Goal: Task Accomplishment & Management: Manage account settings

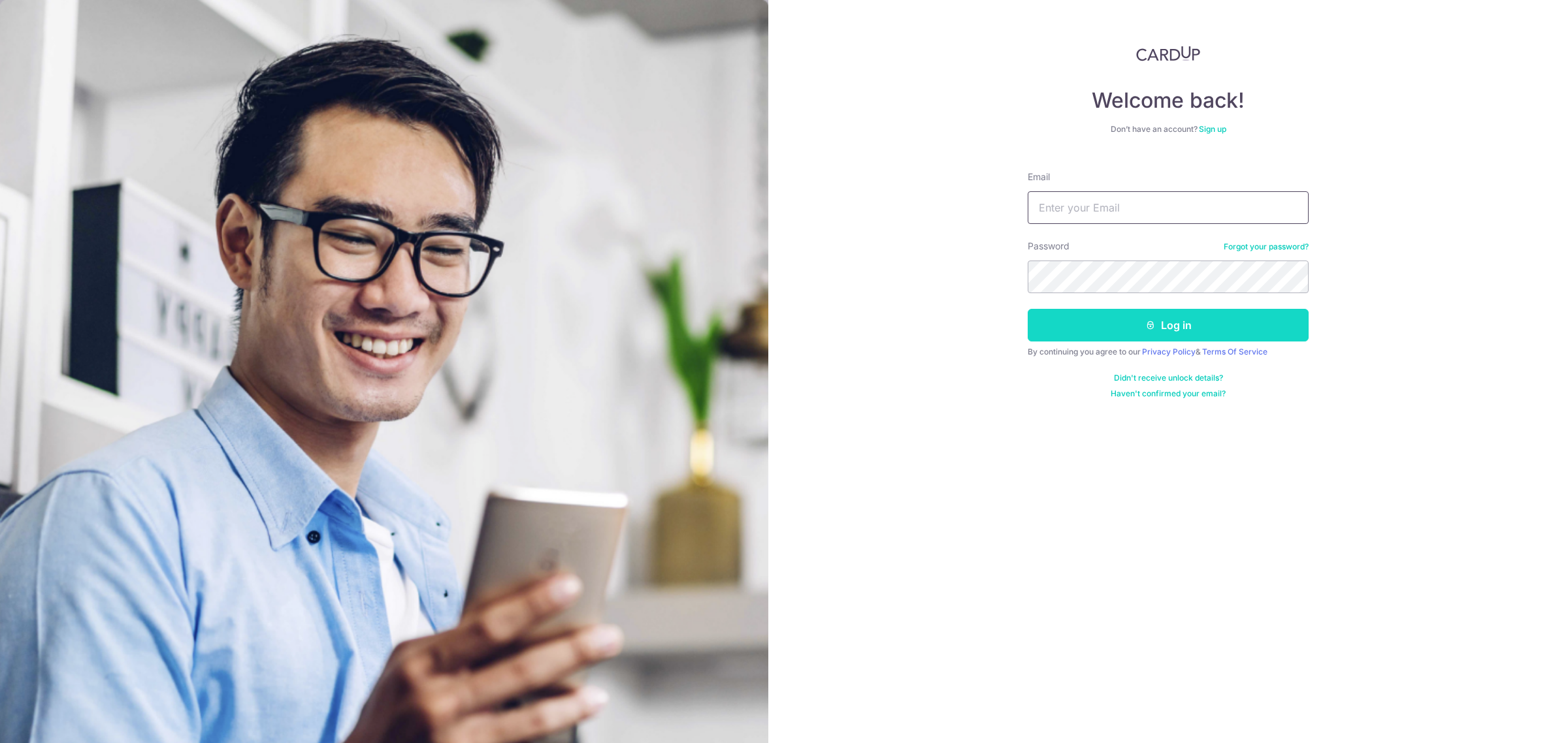
type input "[PERSON_NAME][EMAIL_ADDRESS][DOMAIN_NAME]"
click at [1129, 325] on button "Log in" at bounding box center [1167, 325] width 281 height 33
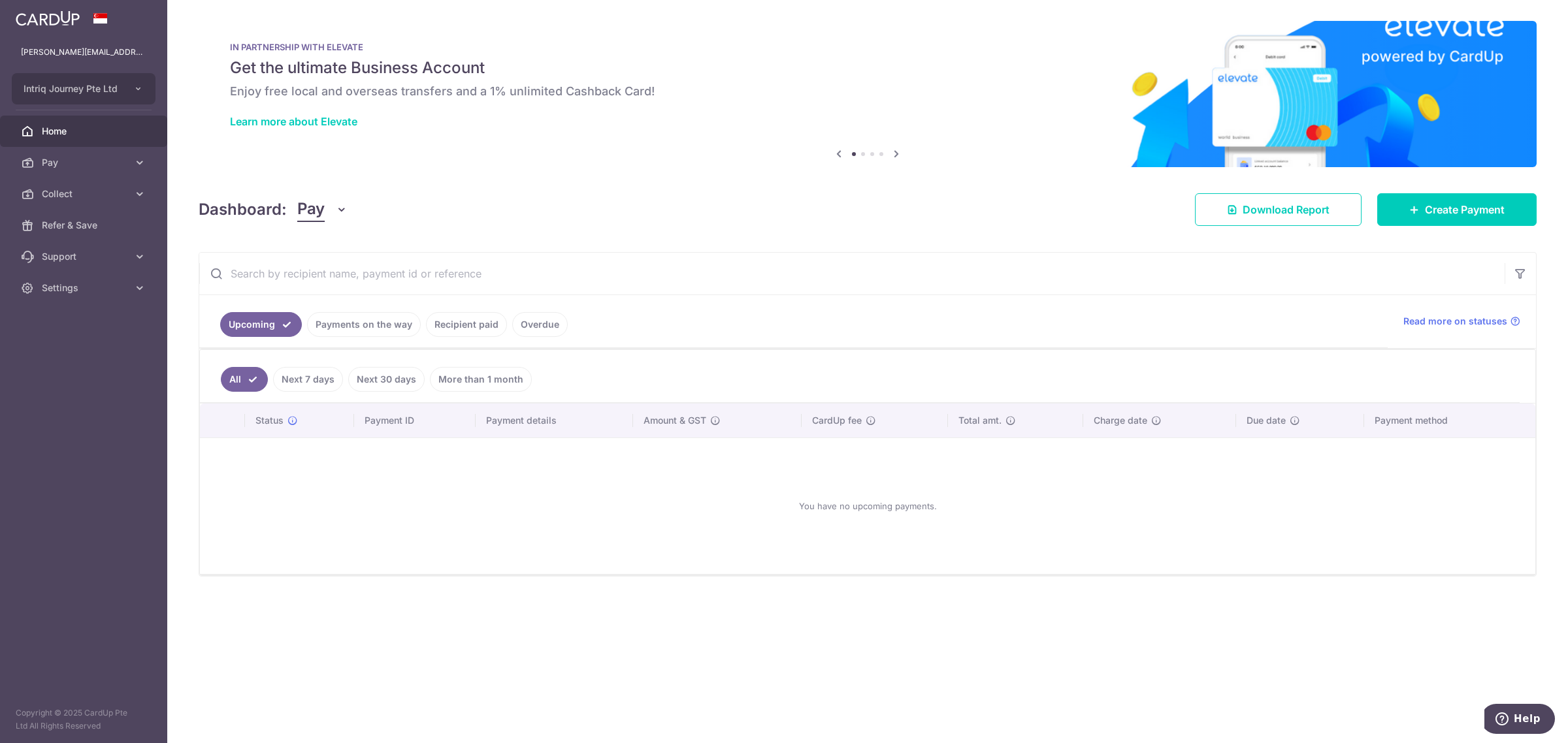
click at [340, 216] on button "Pay" at bounding box center [322, 210] width 50 height 25
click at [341, 279] on link "Collect" at bounding box center [366, 278] width 136 height 31
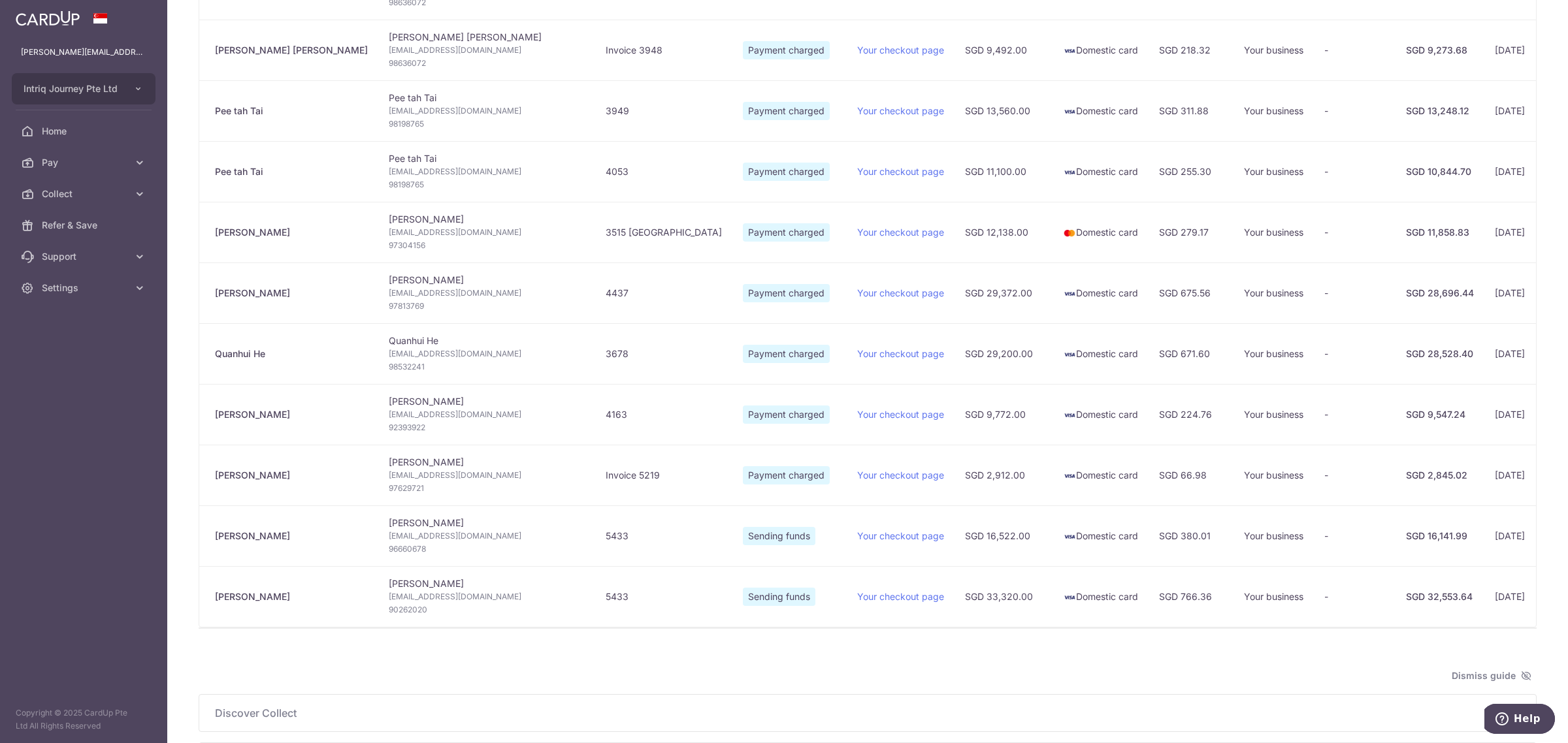
scroll to position [0, 132]
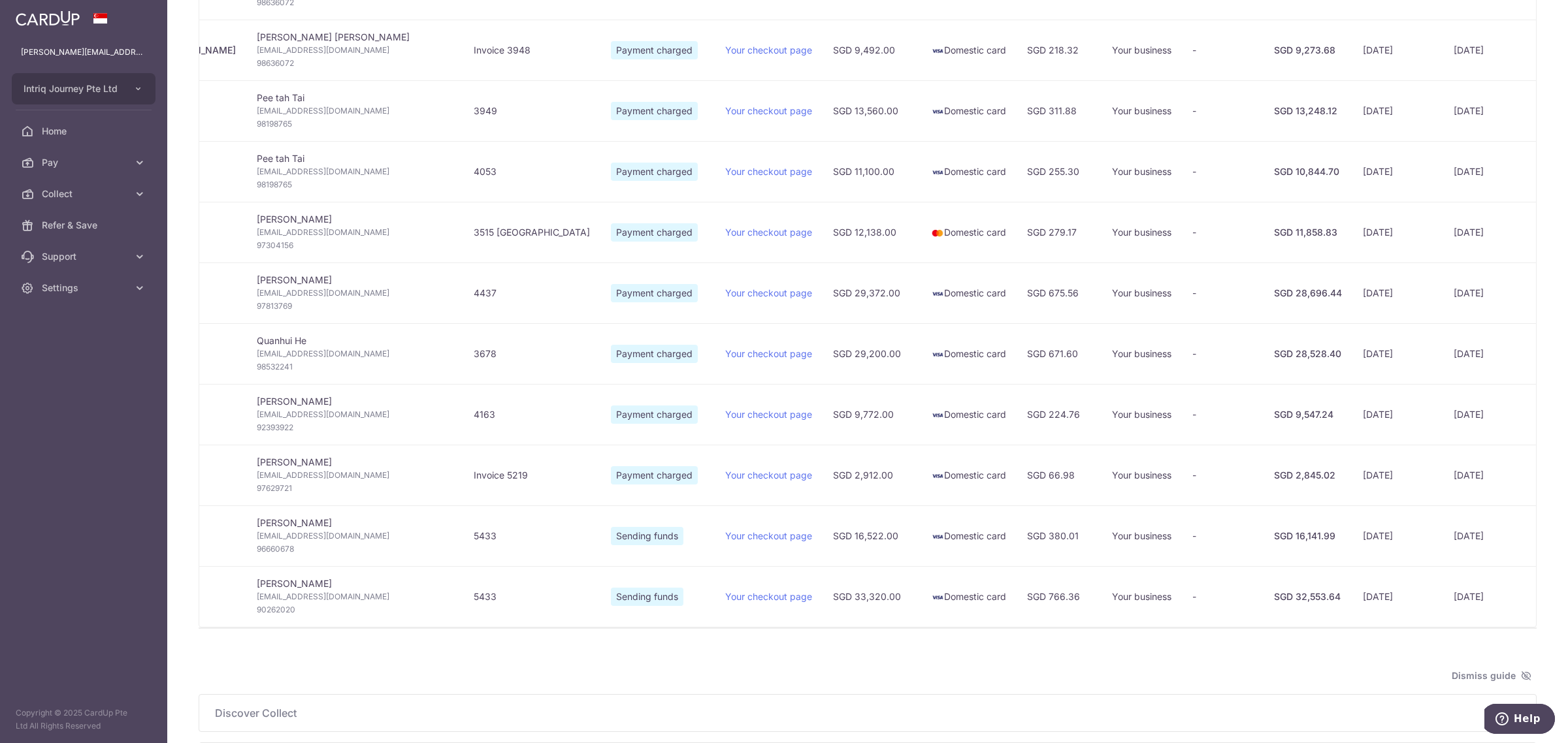
type input "[DATE]"
click at [918, 712] on div "Discover Collect The multiple ways to collect payments: via Payment Requests To…" at bounding box center [868, 712] width 1336 height 37
click at [1274, 300] on div "SGD 28,696.44" at bounding box center [1307, 293] width 68 height 13
click at [1274, 236] on div "SGD 11,858.83" at bounding box center [1307, 232] width 68 height 13
click at [1274, 171] on div "SGD 10,844.70" at bounding box center [1307, 171] width 68 height 13
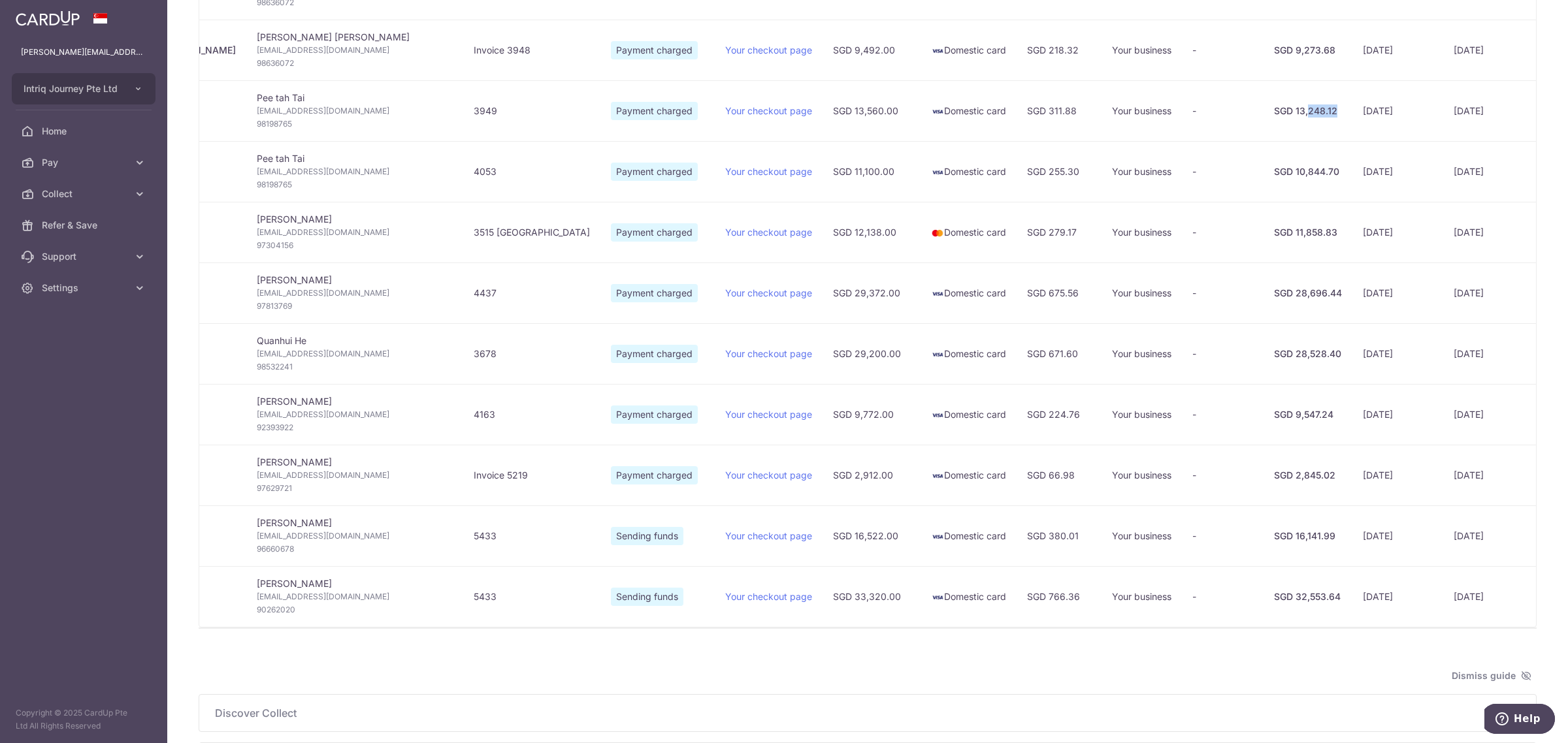
drag, startPoint x: 1121, startPoint y: 109, endPoint x: 1154, endPoint y: 103, distance: 33.5
click at [1264, 103] on td "SGD 13,248.12" at bounding box center [1308, 111] width 89 height 61
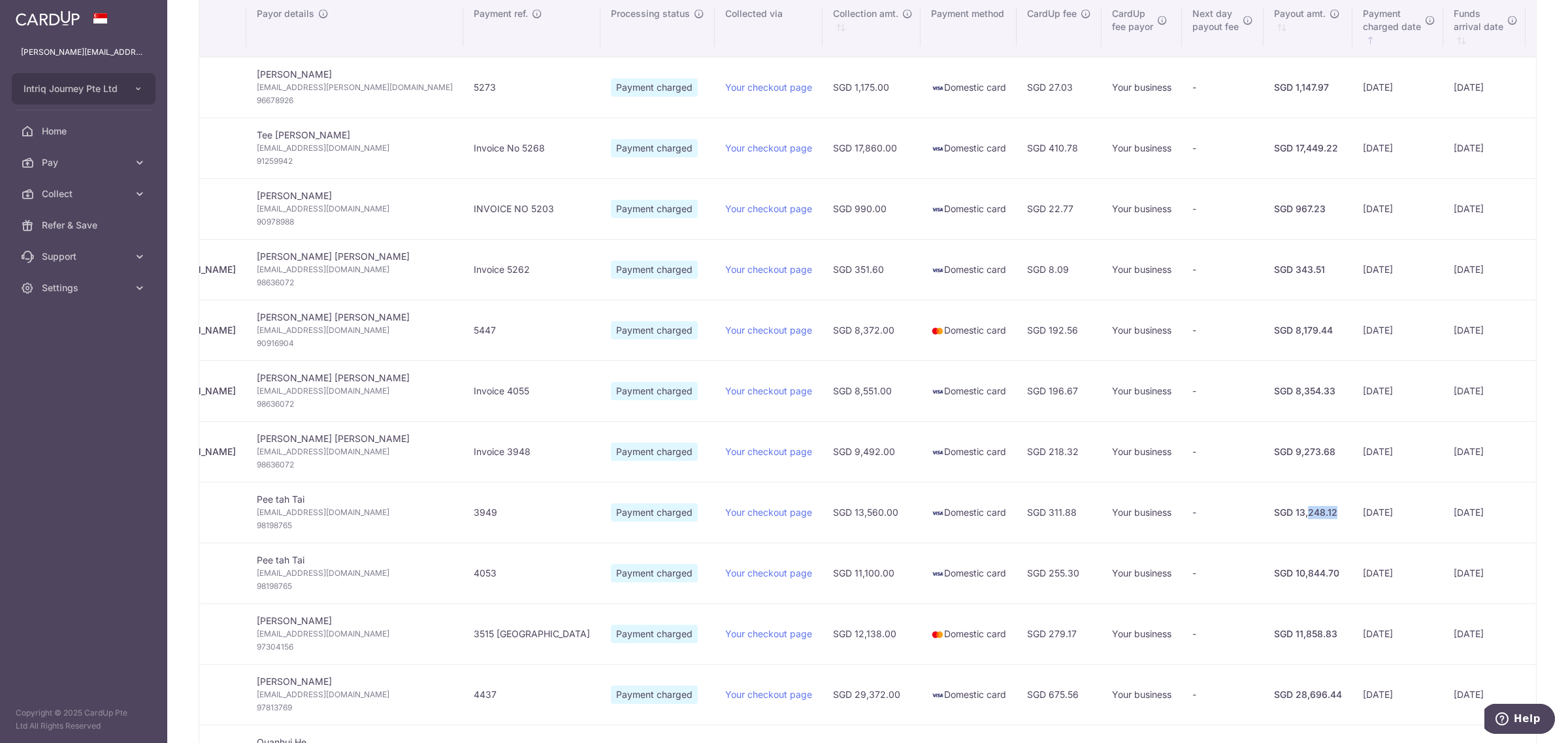
scroll to position [245, 0]
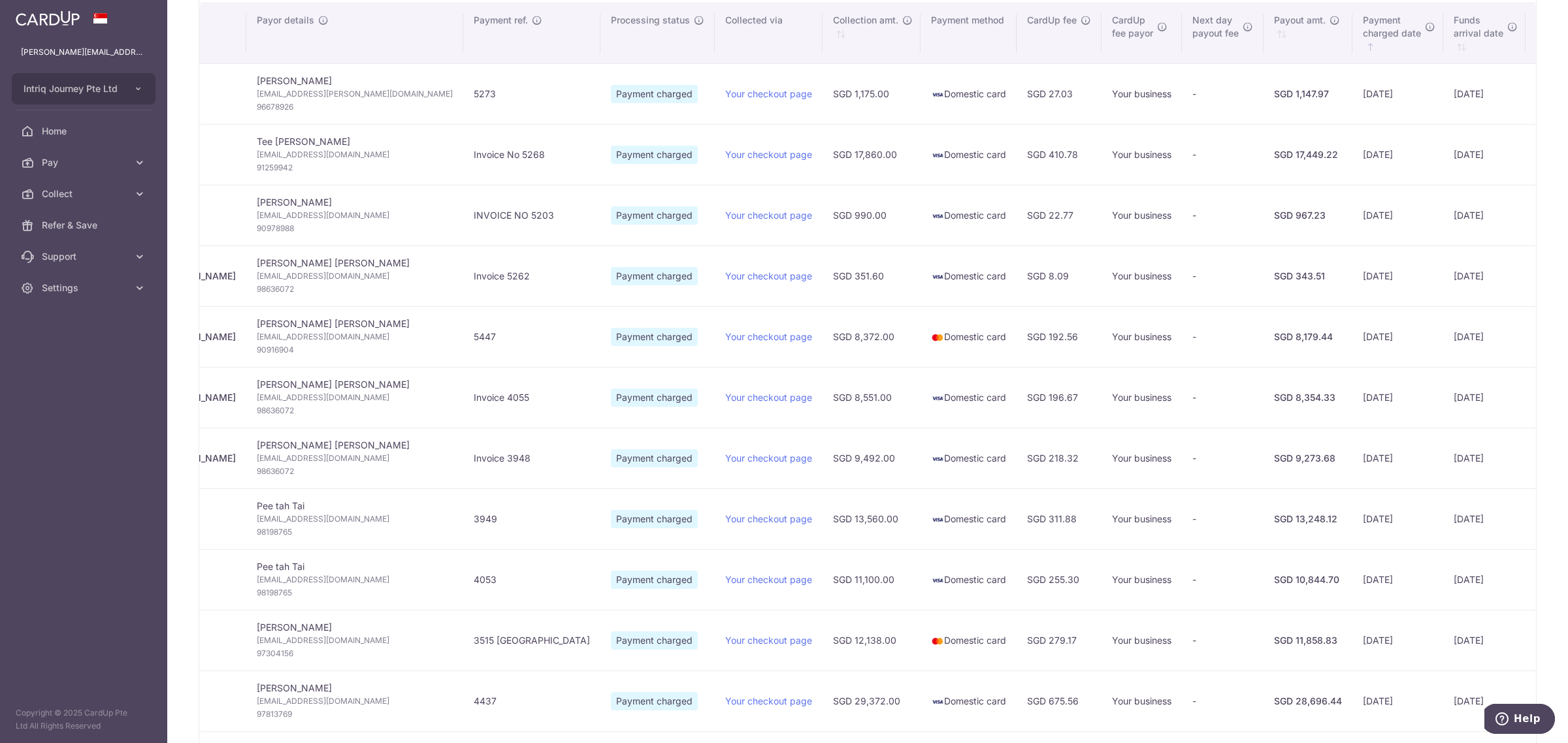
drag, startPoint x: 1129, startPoint y: 401, endPoint x: 1129, endPoint y: 377, distance: 24.0
click at [1274, 401] on div "SGD 8,354.33" at bounding box center [1307, 397] width 68 height 13
click at [1274, 340] on div "SGD 8,179.44" at bounding box center [1307, 336] width 68 height 13
click at [1274, 278] on div "SGD 343.51" at bounding box center [1307, 276] width 68 height 13
drag, startPoint x: 1311, startPoint y: 228, endPoint x: 1281, endPoint y: 227, distance: 30.0
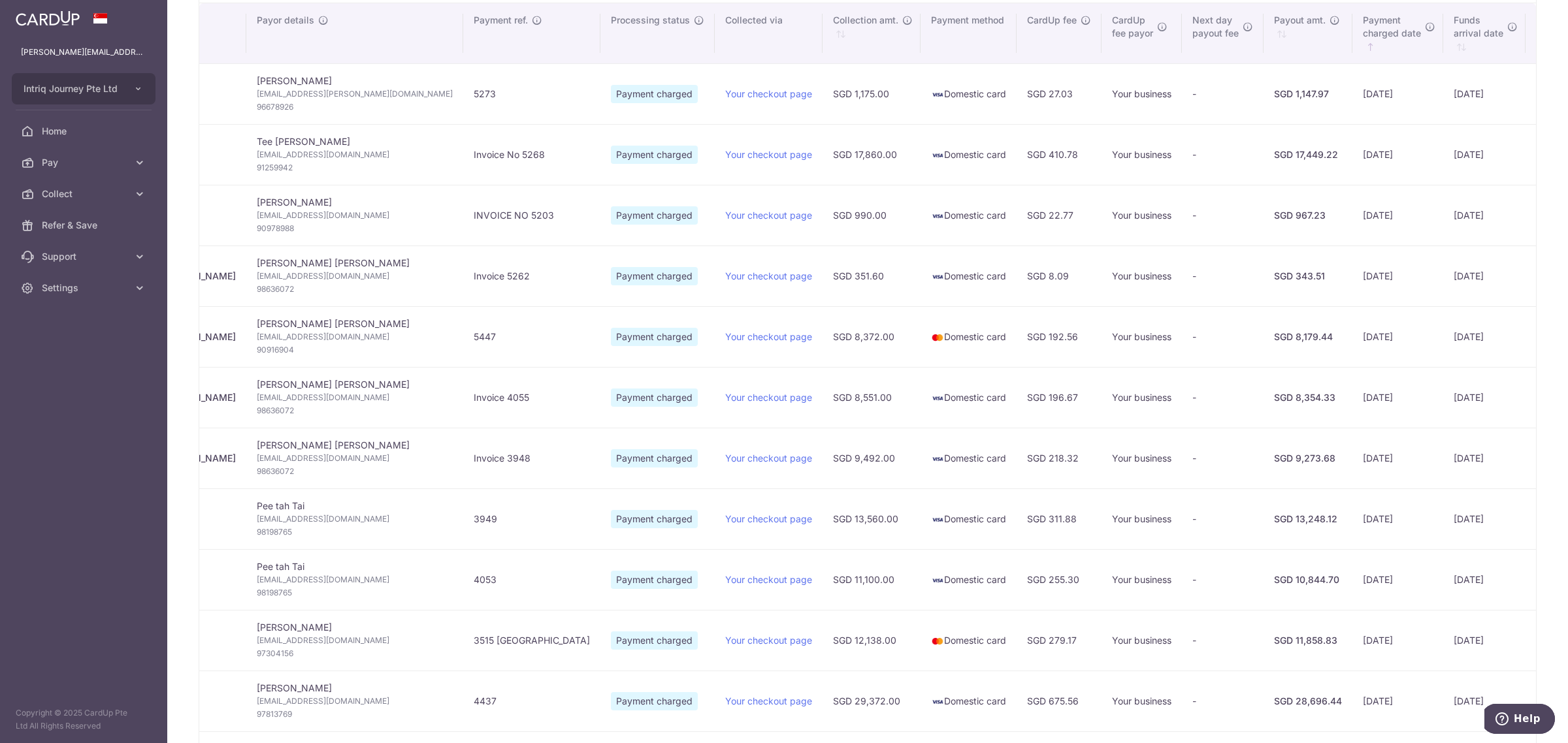
click at [1443, 227] on td "[DATE]" at bounding box center [1483, 215] width 82 height 61
click at [63, 425] on aside "[PERSON_NAME][EMAIL_ADDRESS][DOMAIN_NAME] Intriq Journey Pte Ltd Add new compan…" at bounding box center [84, 372] width 167 height 743
